Goal: Communication & Community: Answer question/provide support

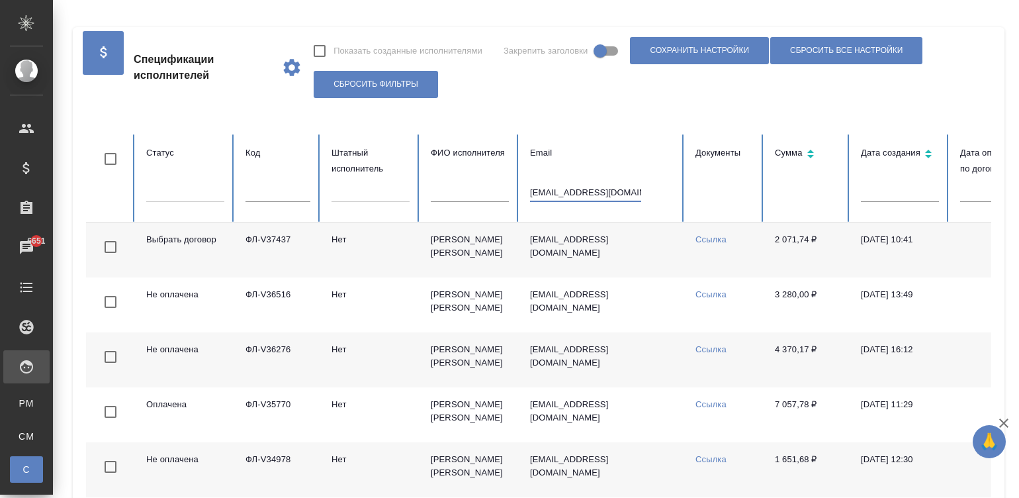
type input "ksuschannna@yandex.ru"
click at [660, 216] on th "Email ksuschannna@yandex.ru" at bounding box center [602, 178] width 165 height 88
click at [374, 242] on td "Нет" at bounding box center [370, 249] width 99 height 55
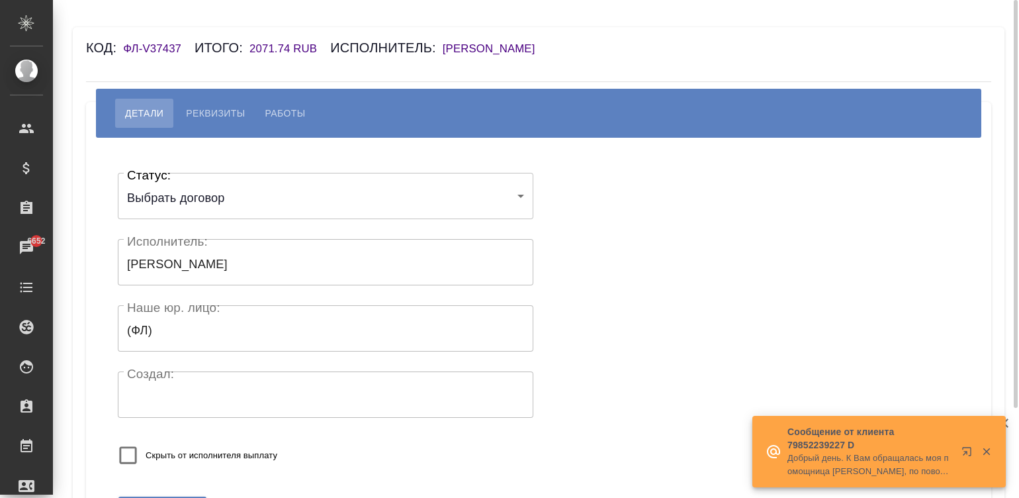
click at [549, 43] on h6 "[PERSON_NAME] [PERSON_NAME]" at bounding box center [496, 48] width 106 height 13
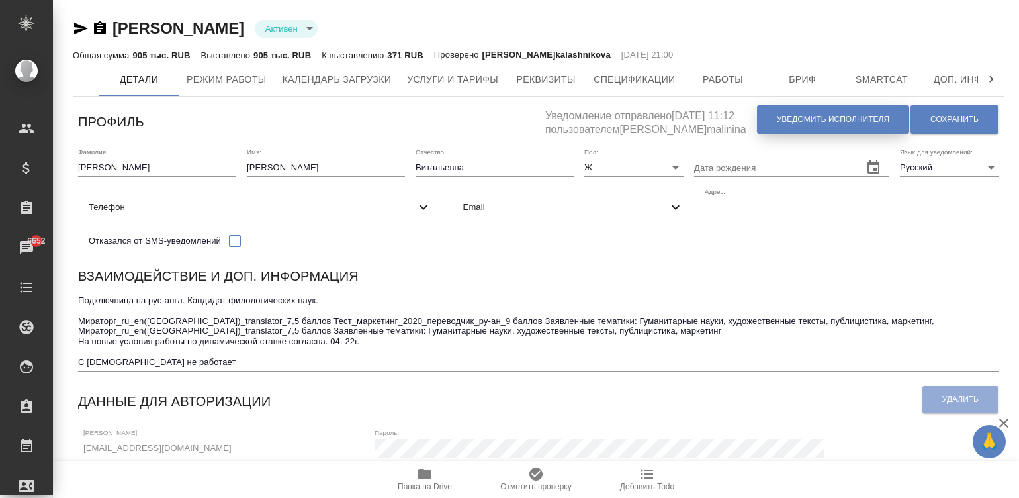
click at [818, 120] on span "Уведомить исполнителя" at bounding box center [833, 119] width 113 height 11
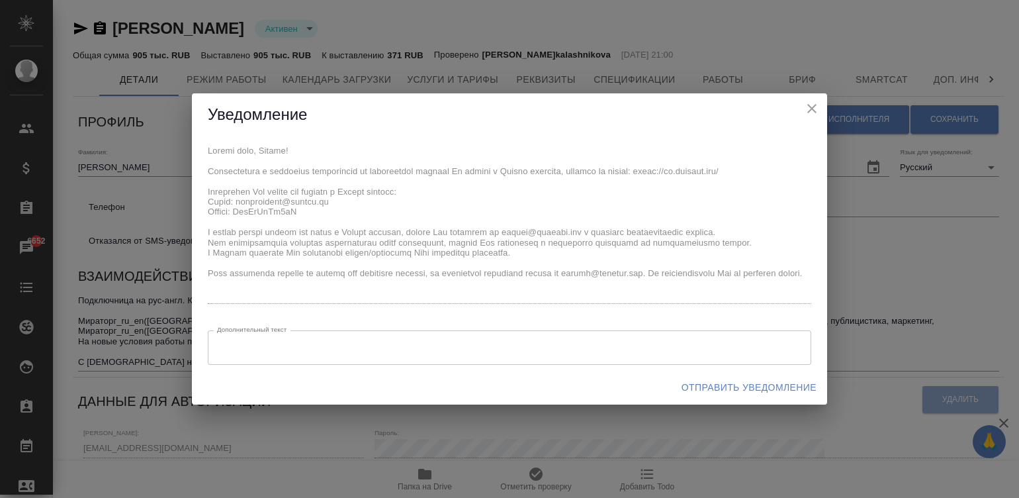
click at [198, 134] on div "Уведомление x Дополнительный текст x Дополнительный текст Отправить уведомление" at bounding box center [509, 249] width 635 height 312
click at [725, 386] on span "Отправить уведомление" at bounding box center [749, 387] width 135 height 17
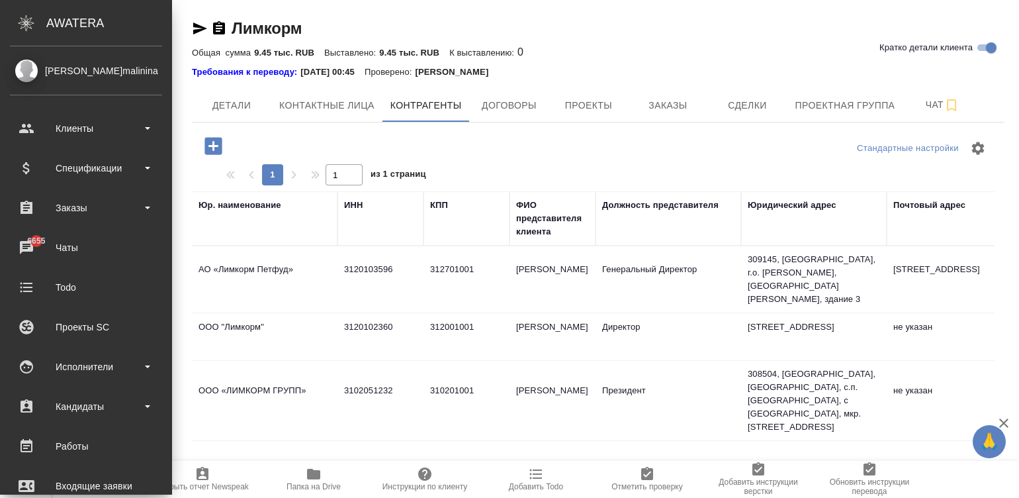
scroll to position [0, 690]
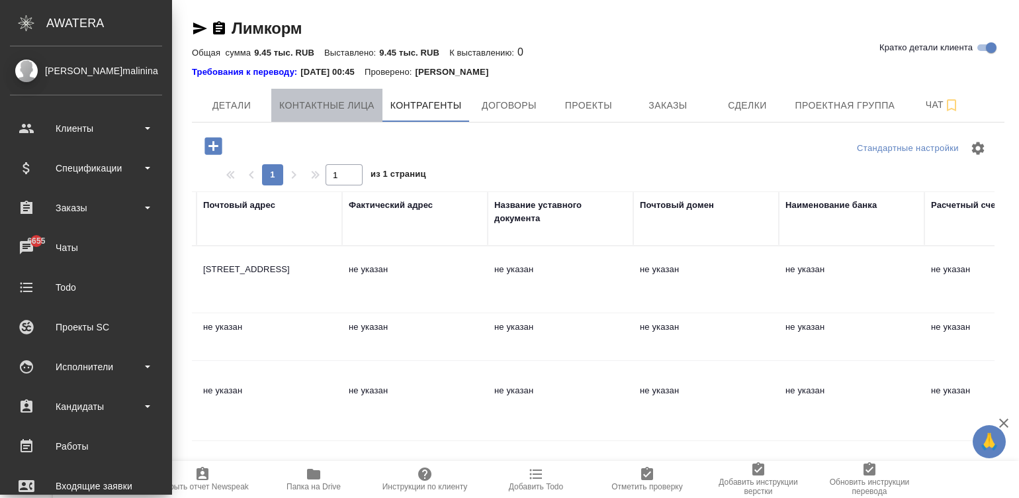
drag, startPoint x: 579, startPoint y: 454, endPoint x: 359, endPoint y: 108, distance: 410.0
click at [359, 108] on span "Контактные лица" at bounding box center [326, 105] width 95 height 17
select select "RU"
